Goal: Information Seeking & Learning: Learn about a topic

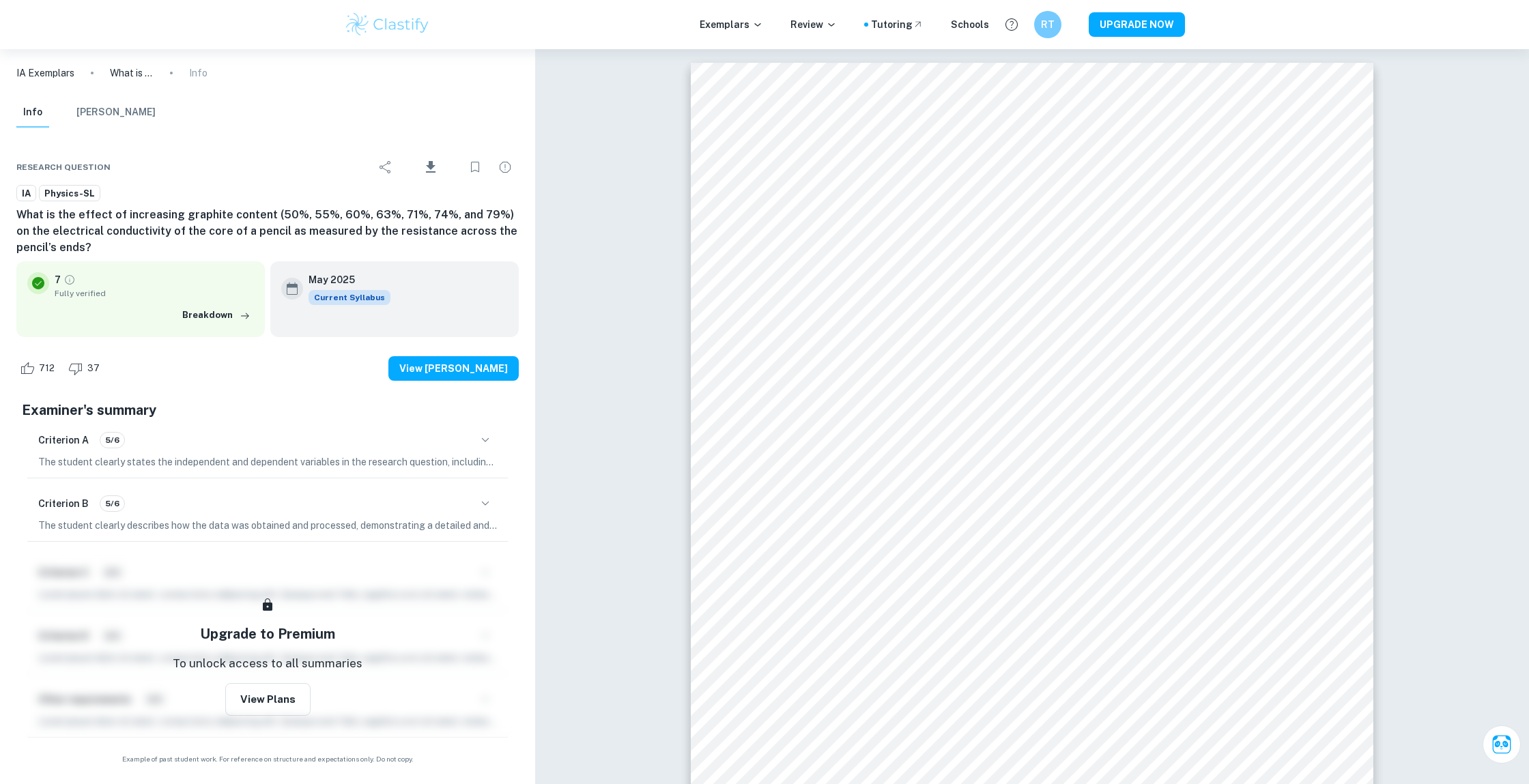
click at [1240, 14] on div "Exemplars Review Tutoring Schools RT UPGRADE NOW" at bounding box center [764, 24] width 1529 height 49
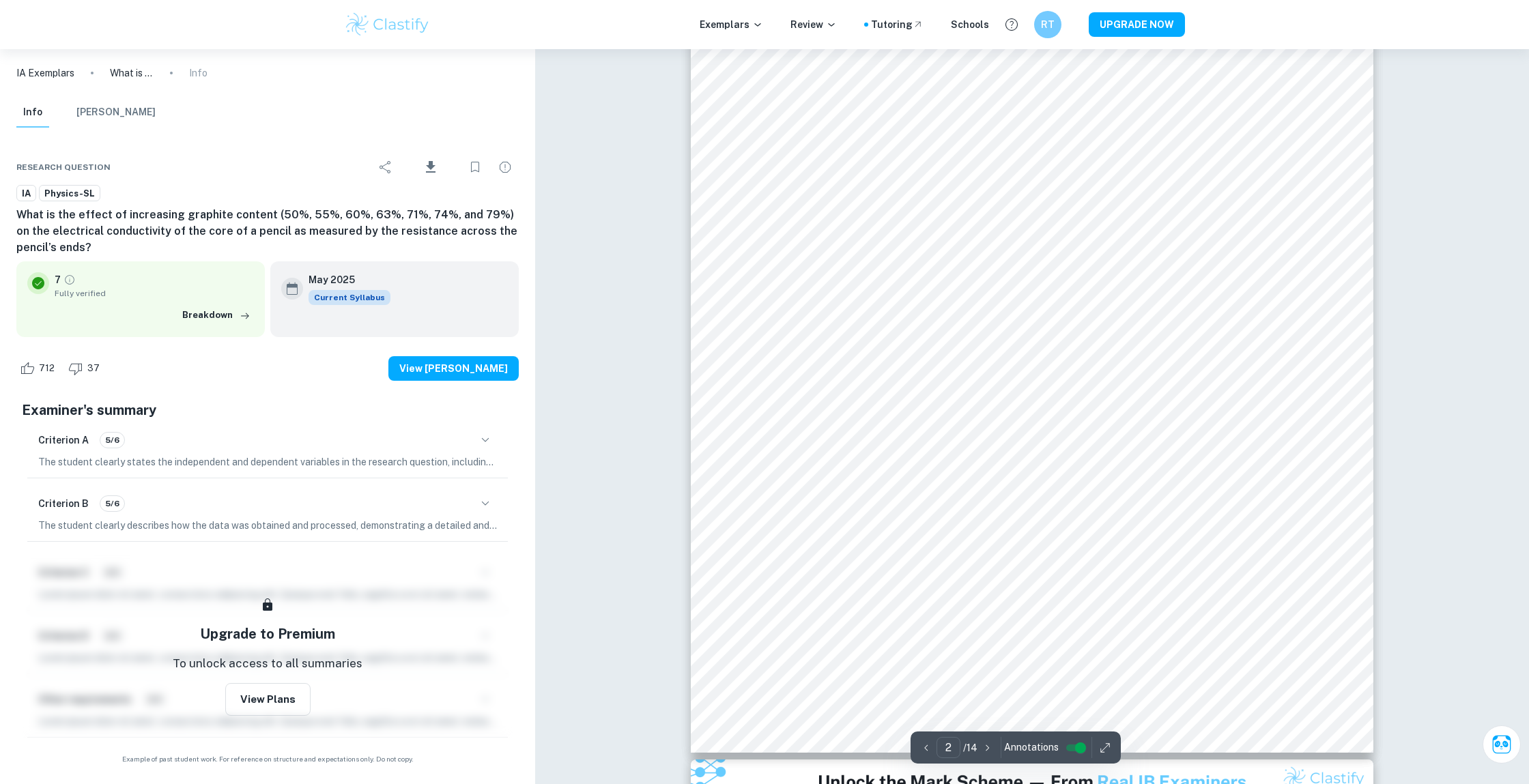
scroll to position [669, 0]
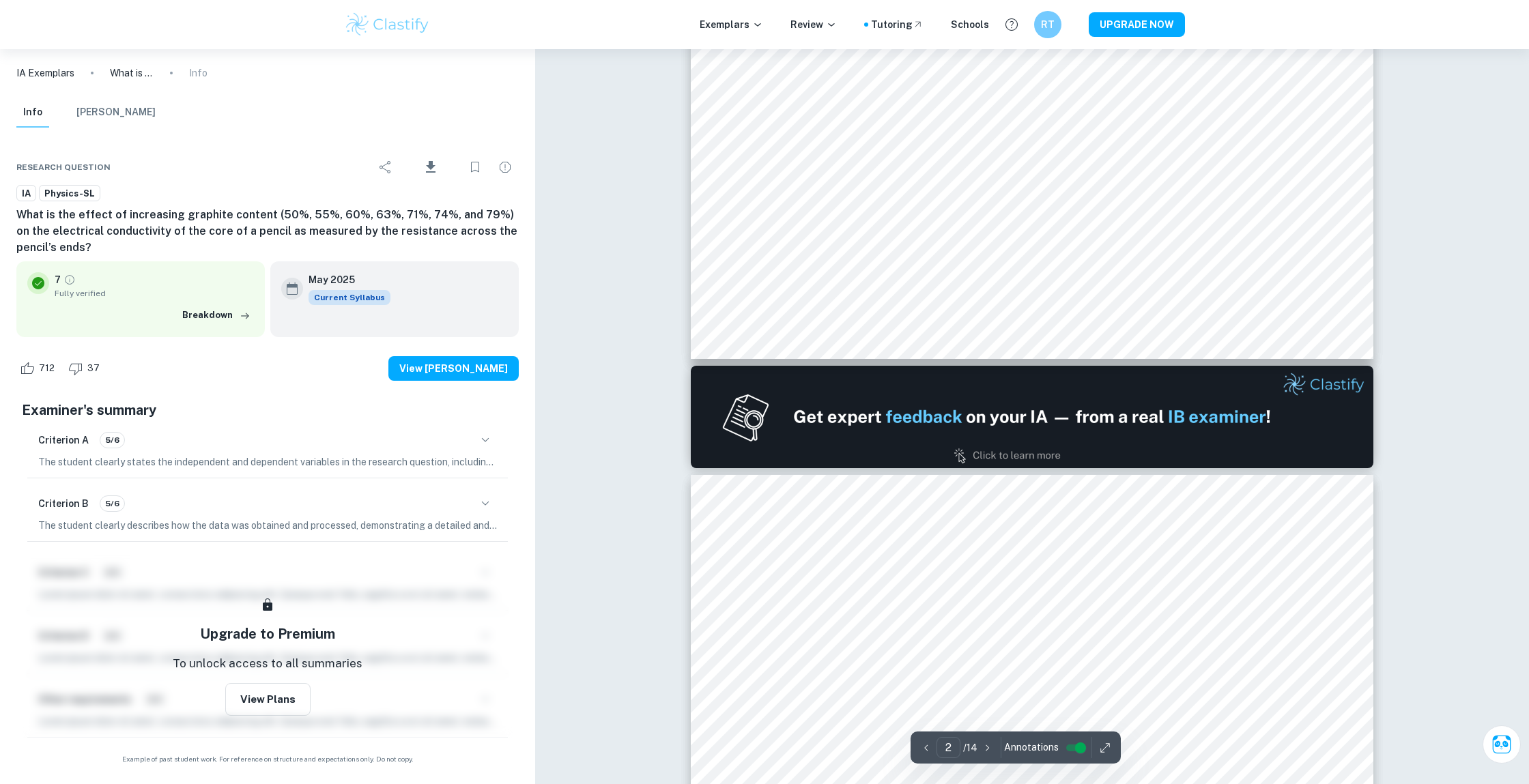
type input "1"
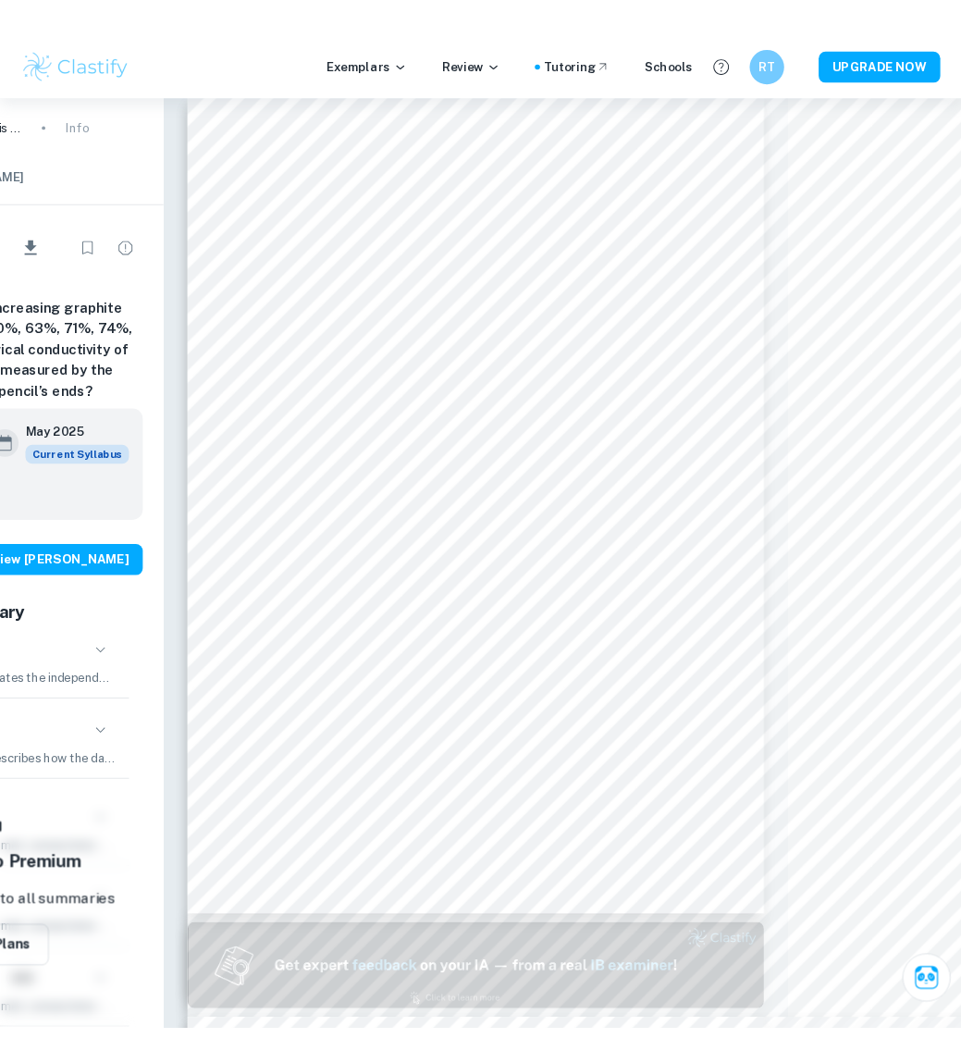
scroll to position [19, 0]
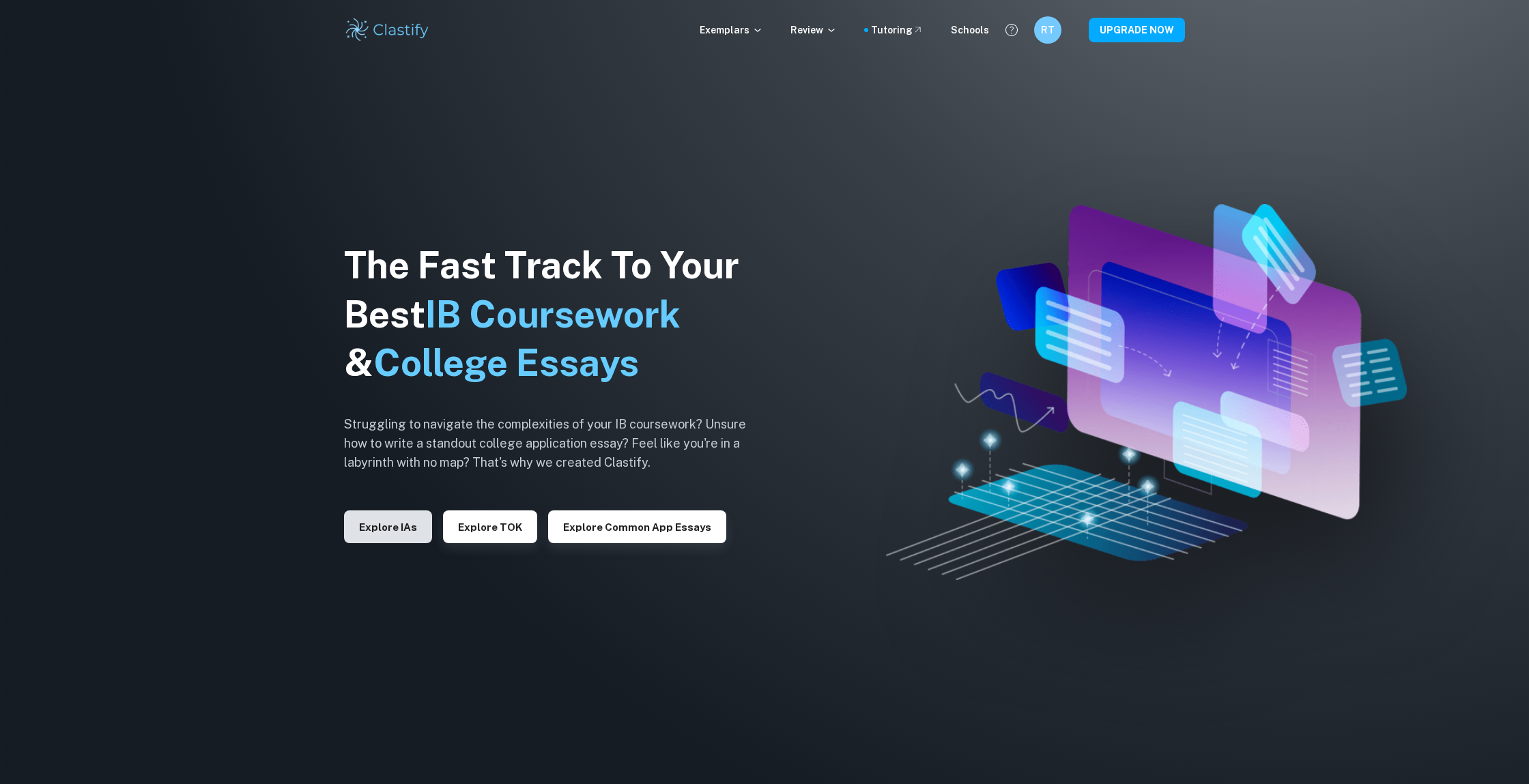
click at [385, 524] on button "Explore IAs" at bounding box center [387, 527] width 88 height 32
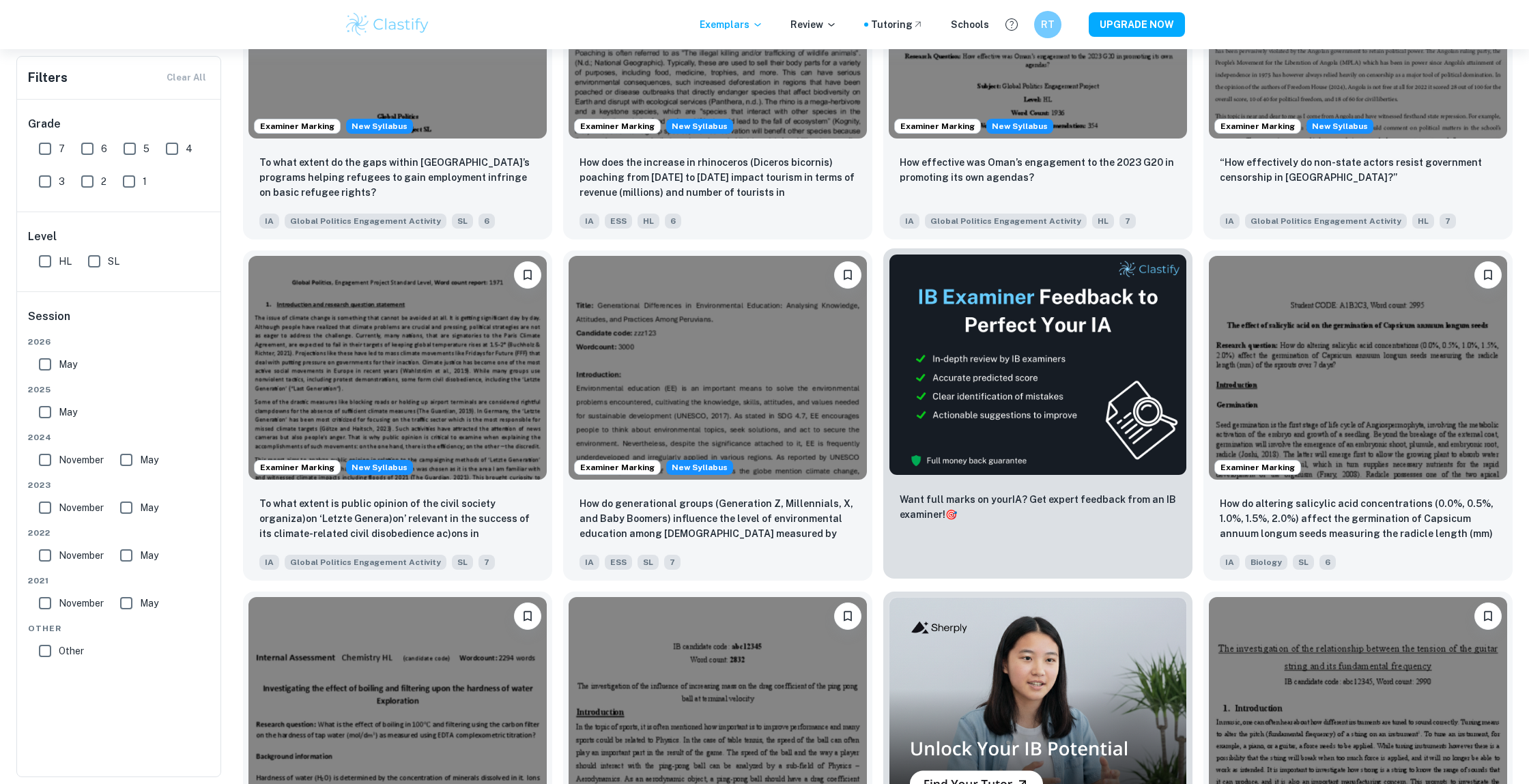
scroll to position [1474, 0]
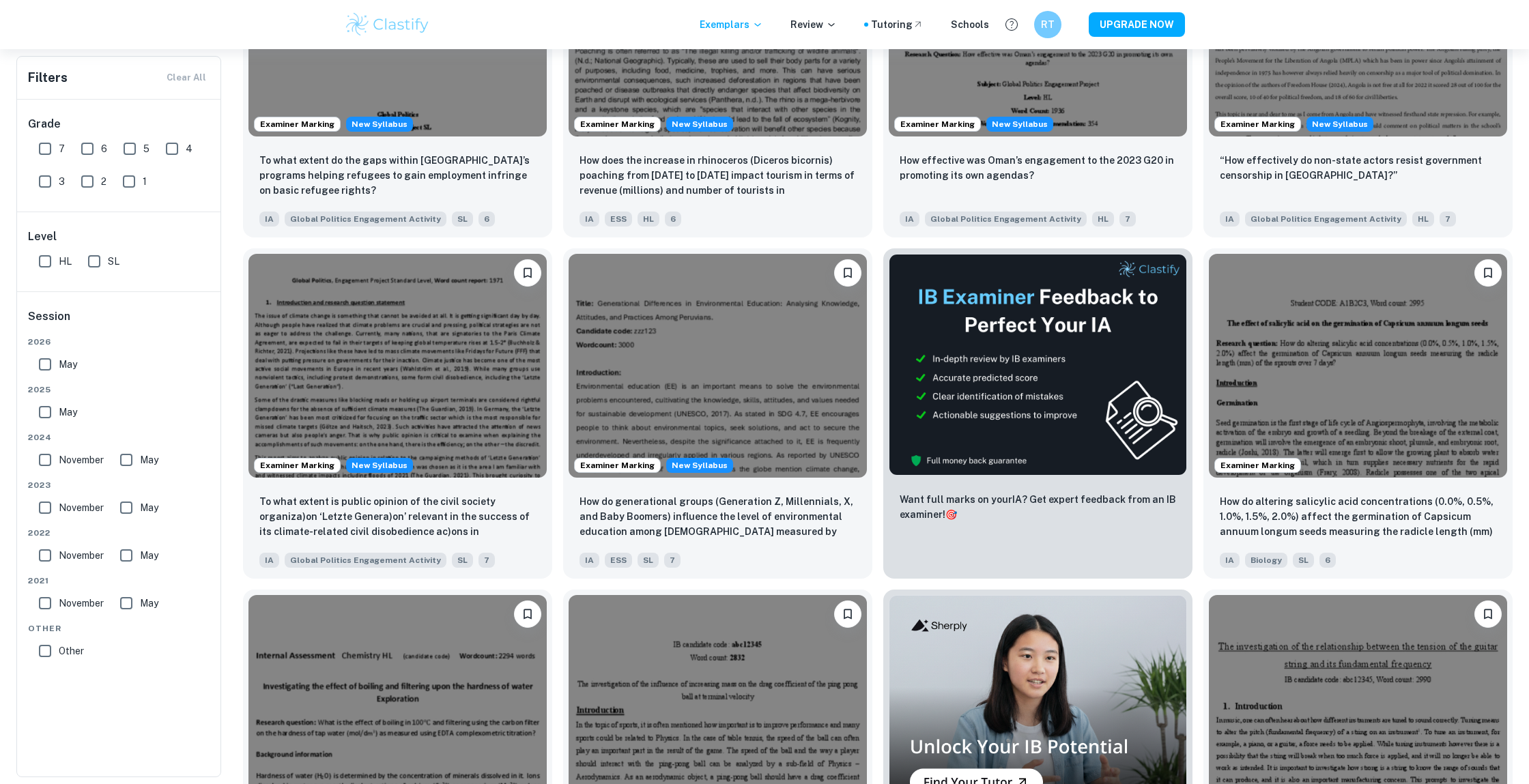
drag, startPoint x: 50, startPoint y: 150, endPoint x: 97, endPoint y: 175, distance: 53.2
click at [50, 150] on input "7" at bounding box center [45, 148] width 27 height 27
checkbox input "true"
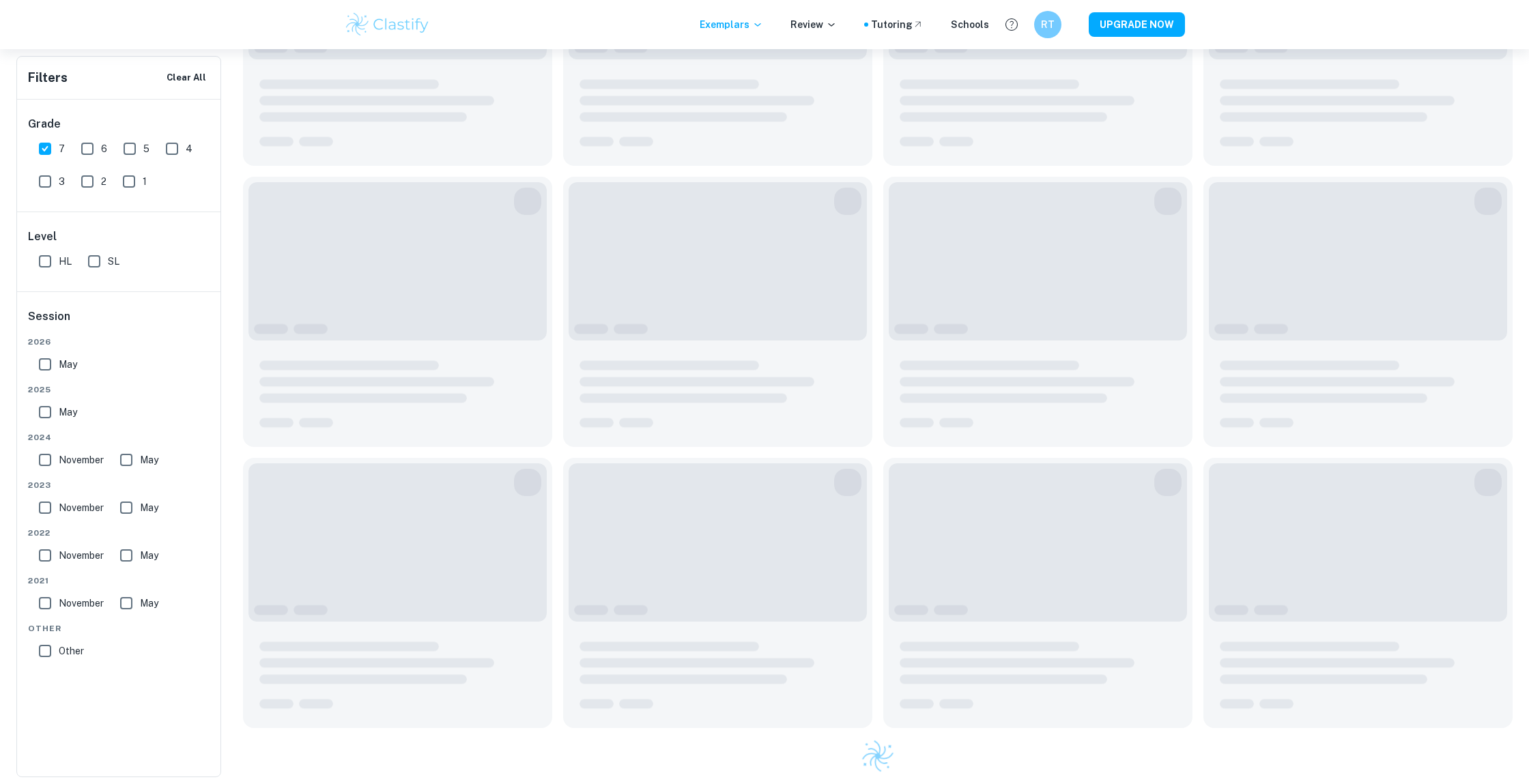
scroll to position [0, 0]
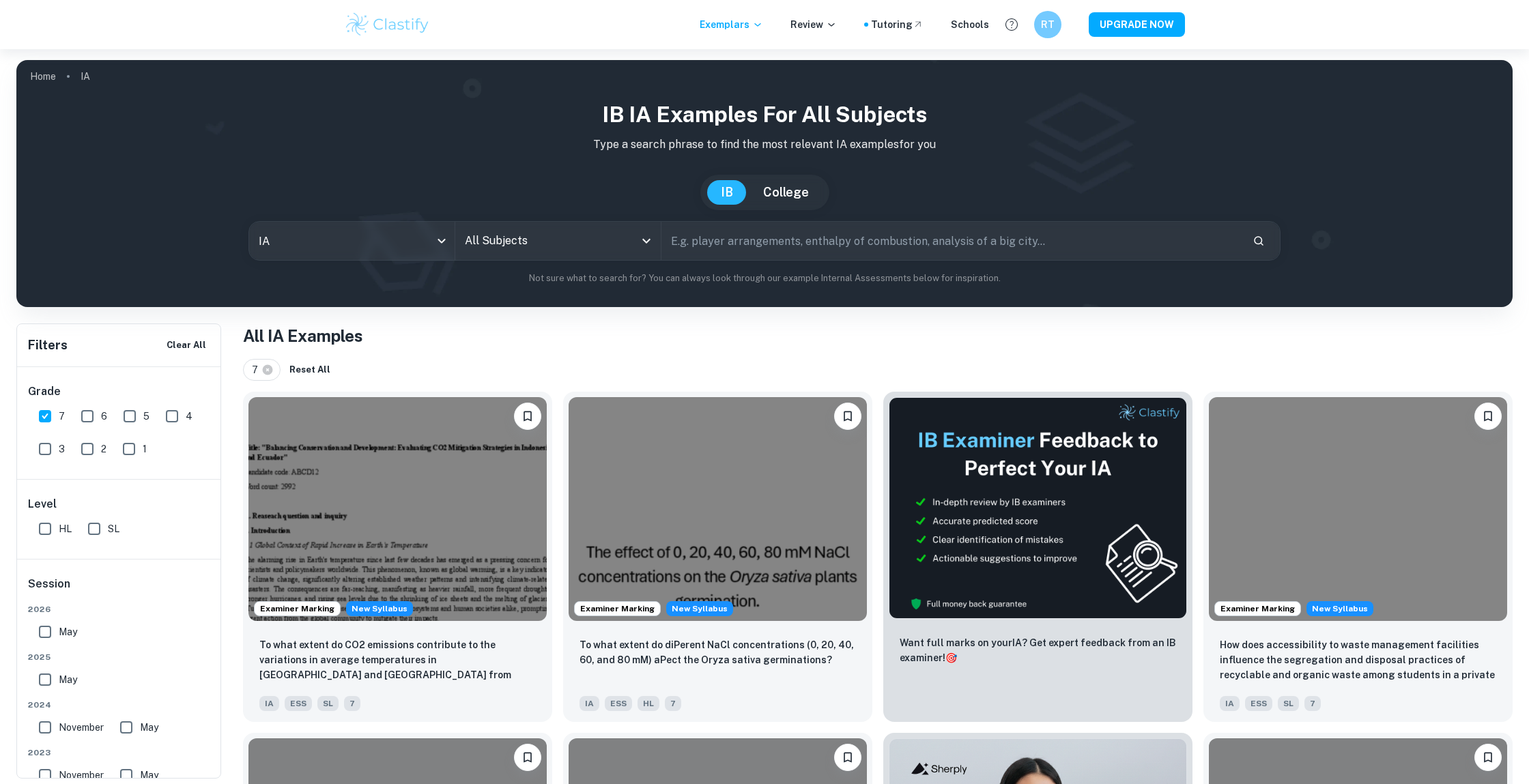
click at [577, 245] on input "All Subjects" at bounding box center [548, 240] width 173 height 26
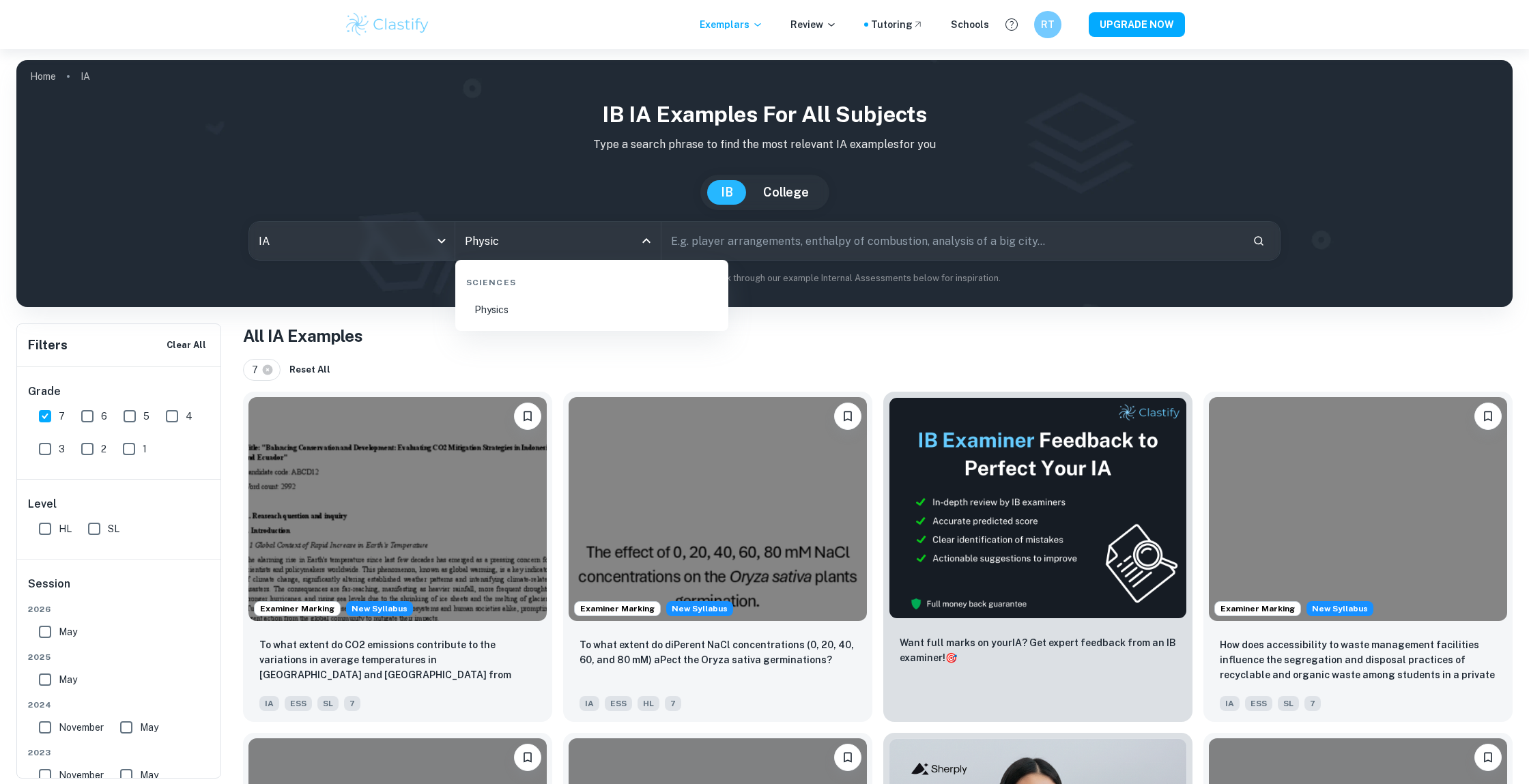
type input "Physics"
click at [524, 319] on li "Physics" at bounding box center [591, 310] width 262 height 32
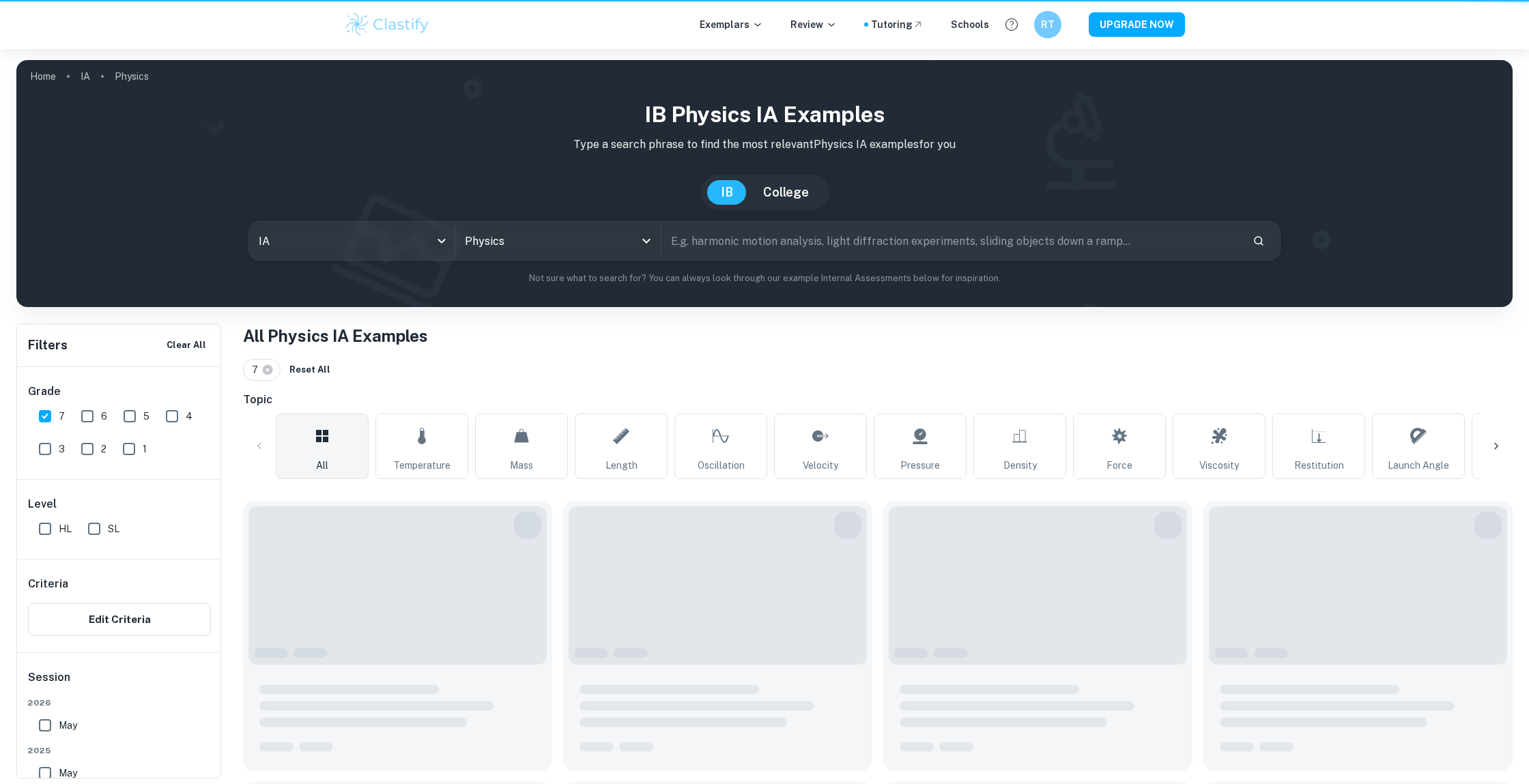
click at [772, 246] on input "text" at bounding box center [951, 241] width 580 height 38
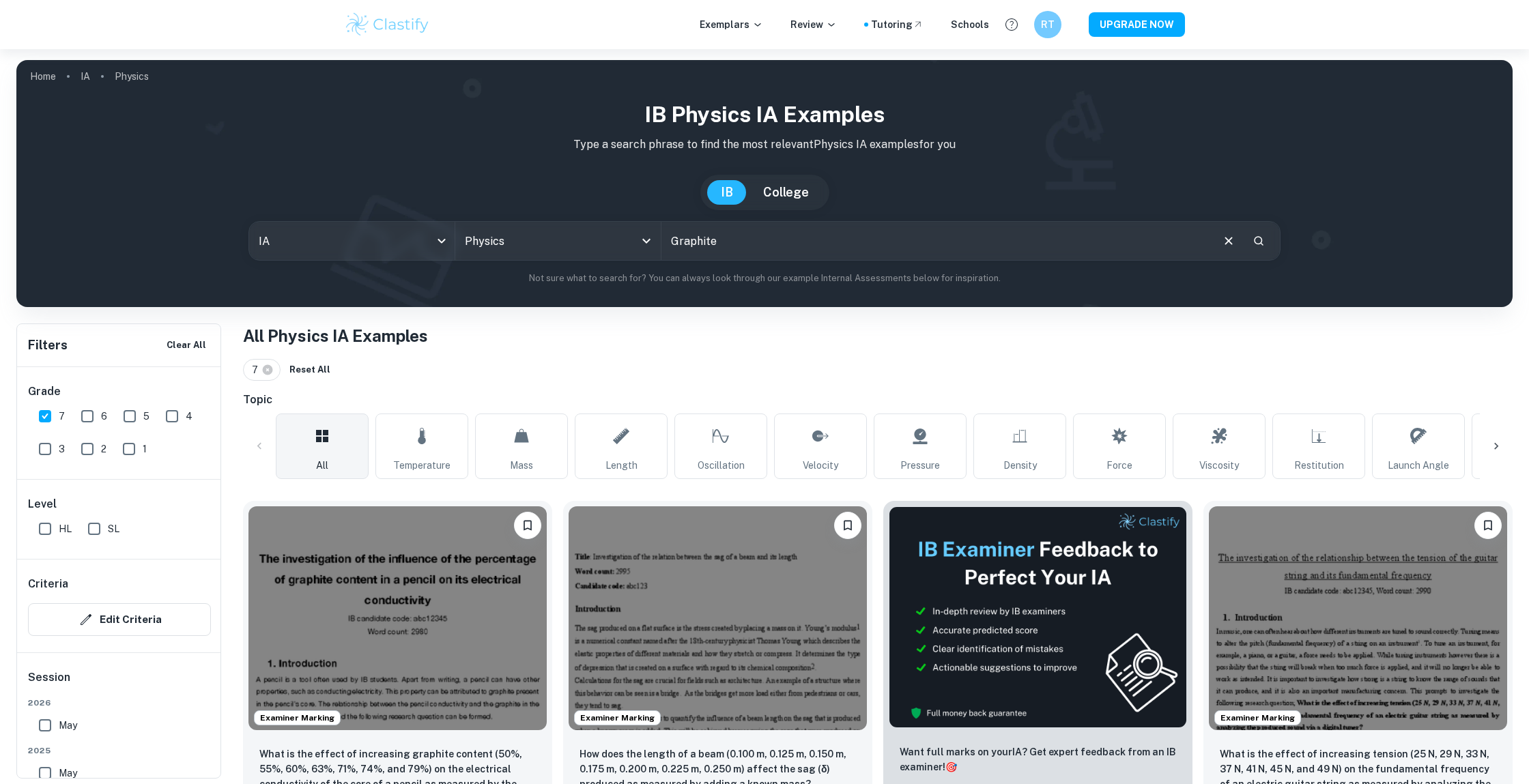
type input "Graphite"
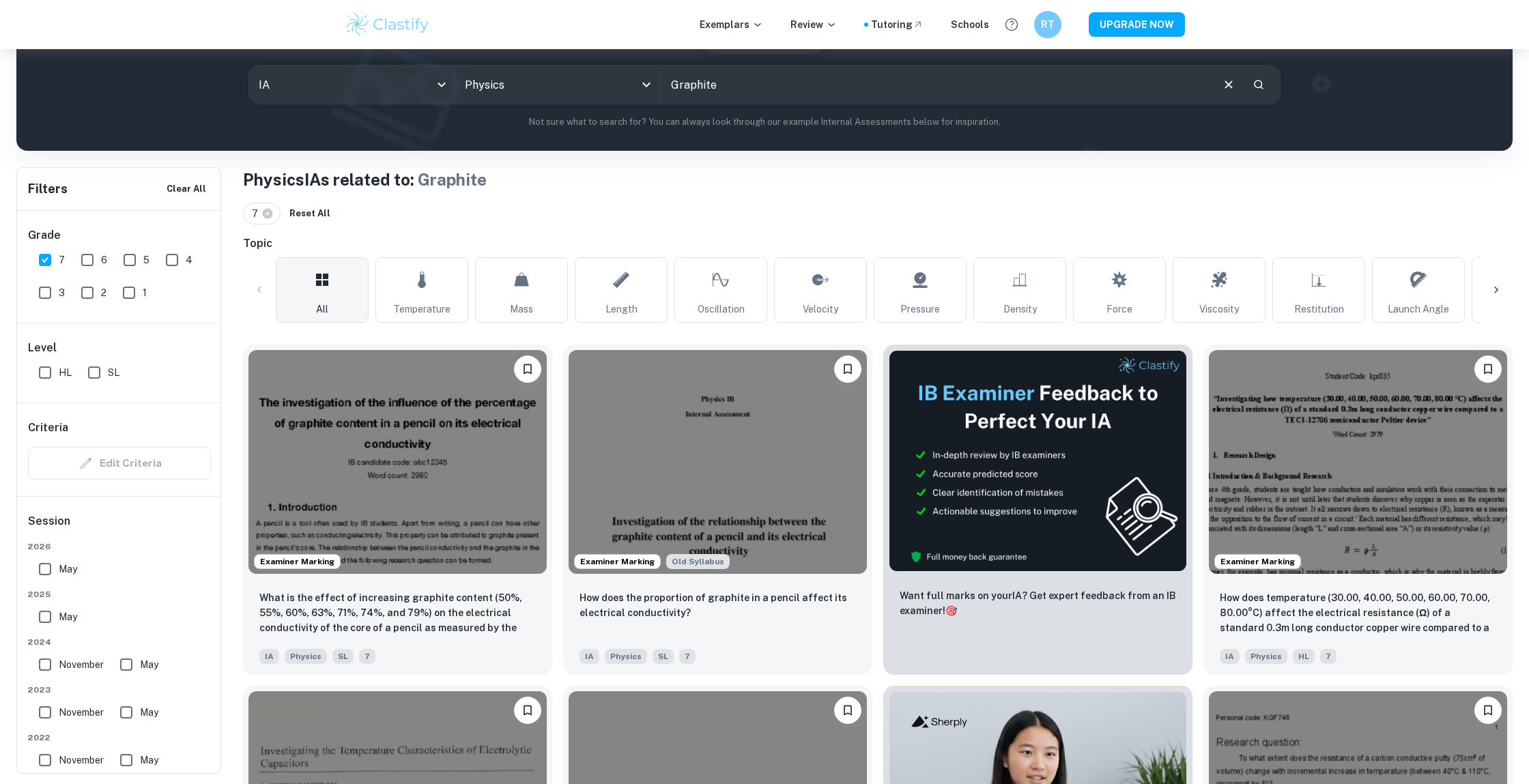
scroll to position [157, 0]
click at [687, 488] on img at bounding box center [718, 459] width 298 height 223
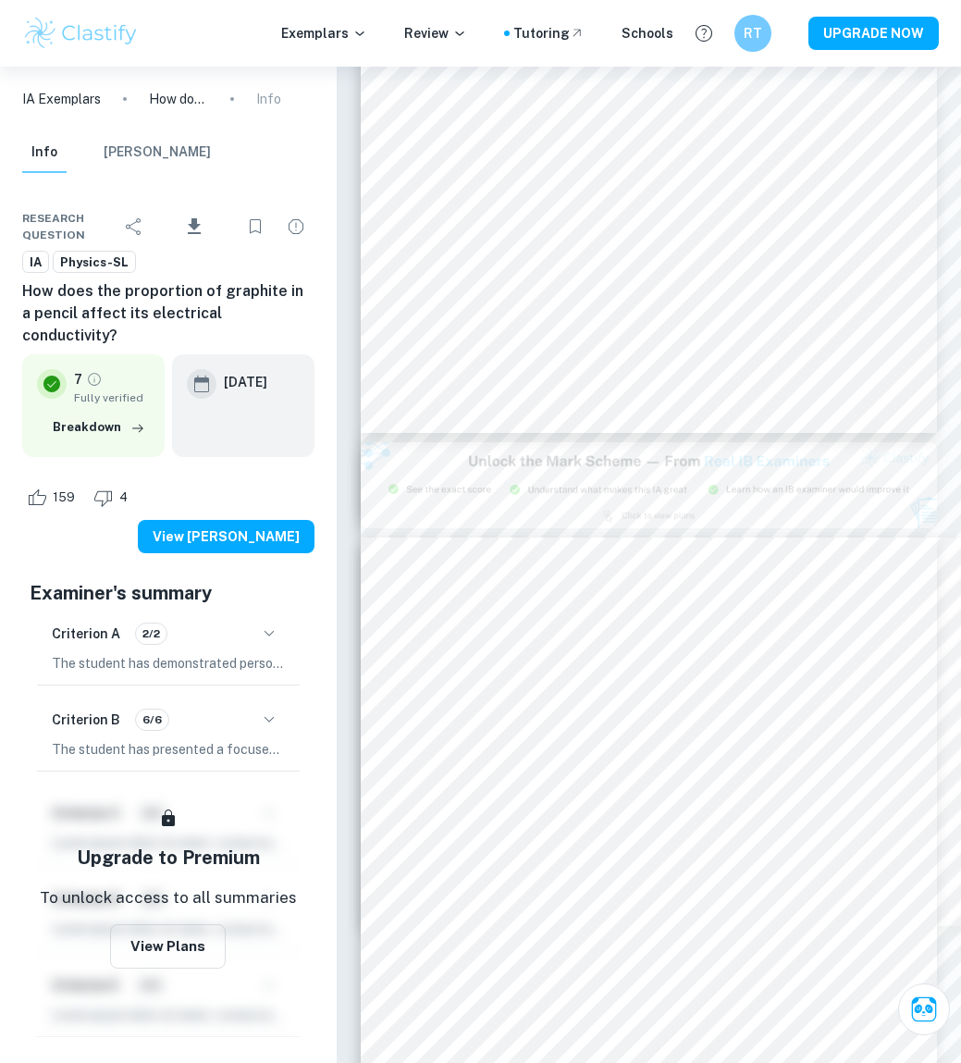
type input "3"
